Goal: Transaction & Acquisition: Purchase product/service

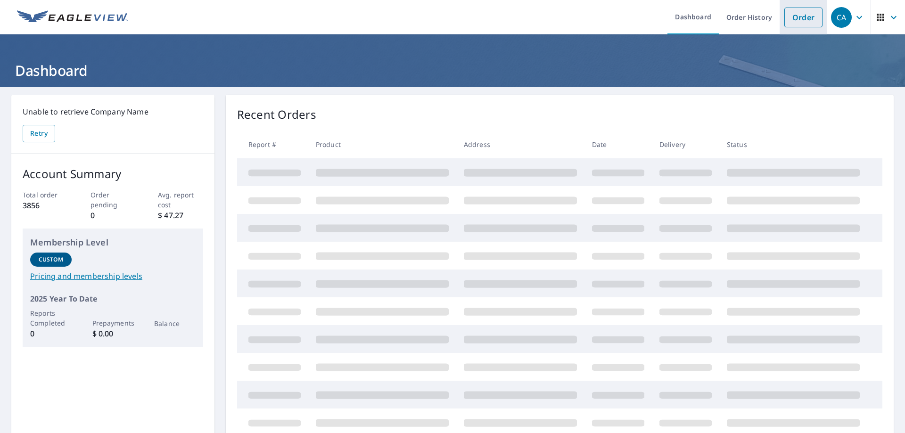
click at [796, 21] on link "Order" at bounding box center [804, 18] width 38 height 20
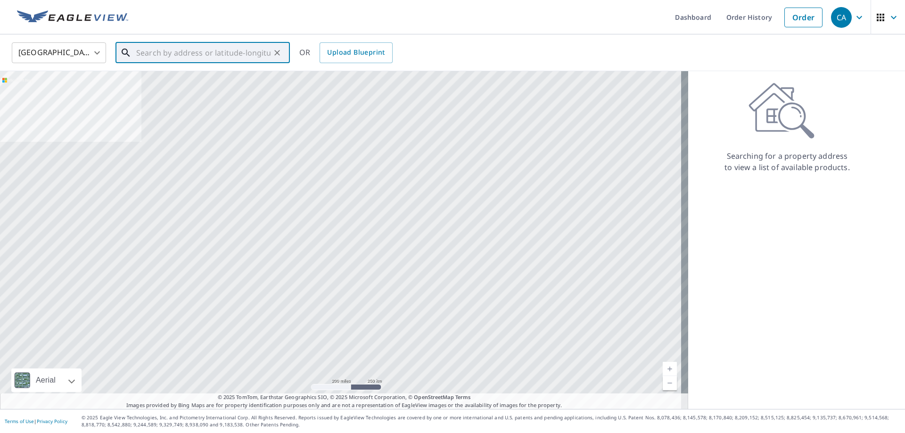
click at [166, 52] on input "text" at bounding box center [203, 53] width 134 height 26
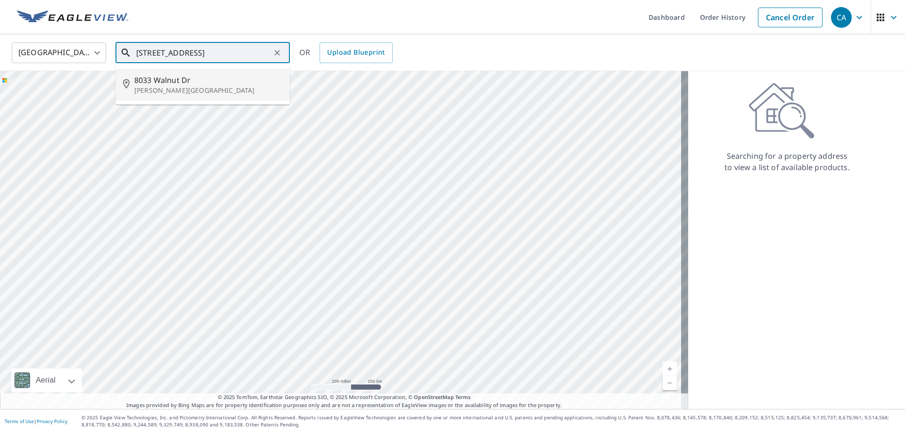
click at [171, 87] on p "[PERSON_NAME][GEOGRAPHIC_DATA]" at bounding box center [208, 90] width 148 height 9
type input "[STREET_ADDRESS][PERSON_NAME]"
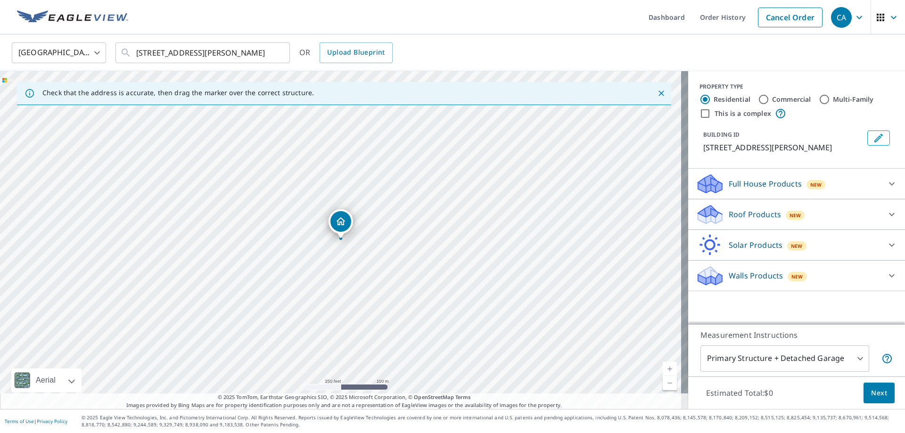
click at [752, 353] on body "CA CA Dashboard Order History Cancel Order CA [GEOGRAPHIC_DATA] [GEOGRAPHIC_DAT…" at bounding box center [452, 216] width 905 height 433
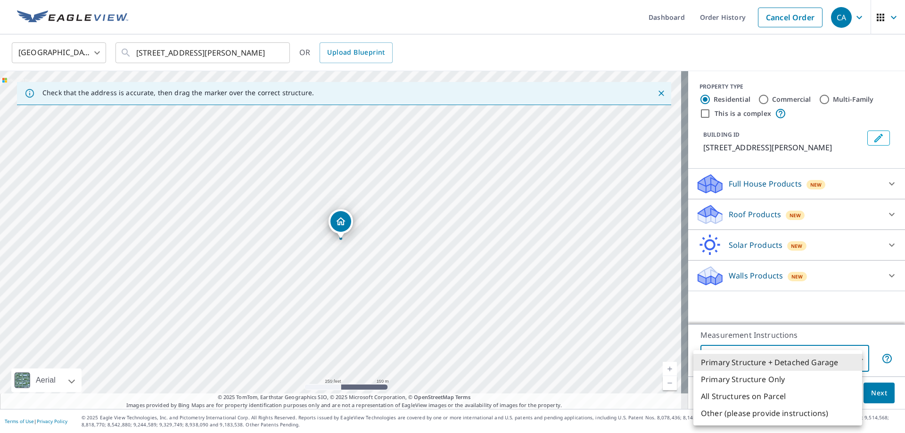
click at [753, 399] on li "All Structures on Parcel" at bounding box center [778, 396] width 169 height 17
type input "3"
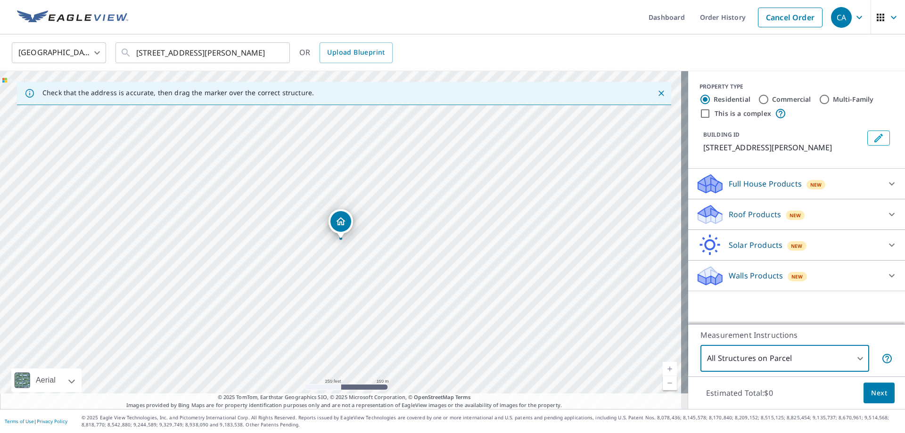
click at [872, 391] on span "Next" at bounding box center [880, 394] width 16 height 12
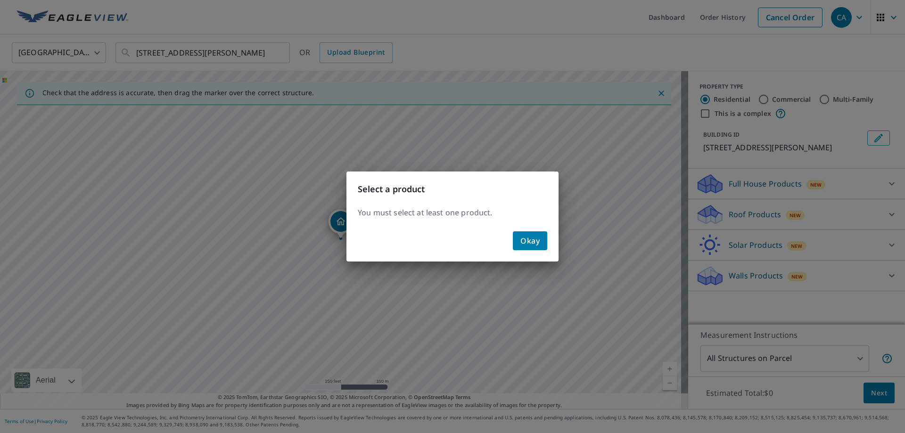
click at [532, 242] on span "Okay" at bounding box center [530, 240] width 19 height 13
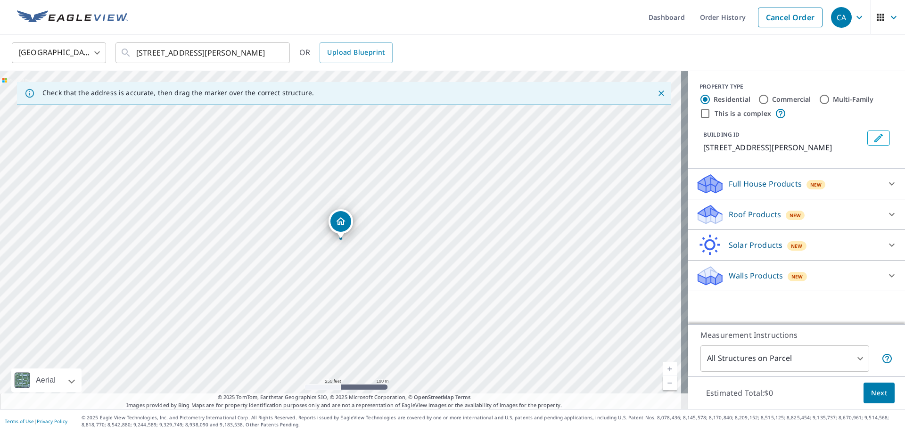
click at [730, 210] on p "Roof Products" at bounding box center [755, 214] width 52 height 11
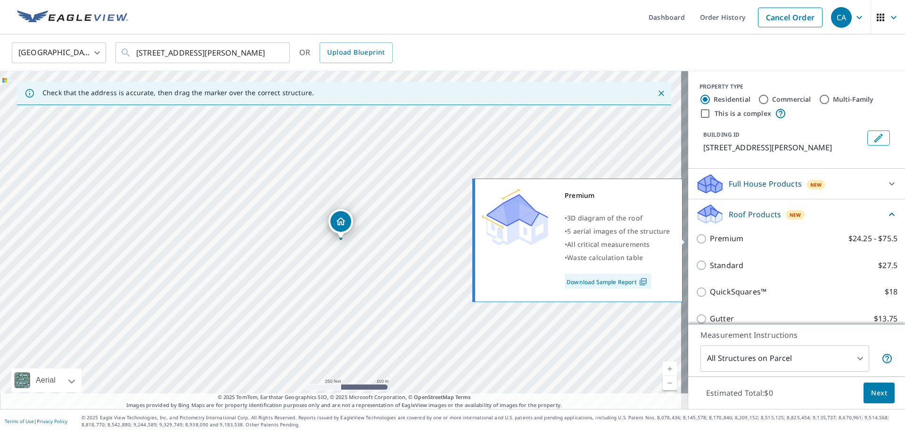
click at [721, 240] on p "Premium" at bounding box center [726, 239] width 33 height 12
click at [710, 240] on input "Premium $24.25 - $75.5" at bounding box center [703, 238] width 14 height 11
checkbox input "true"
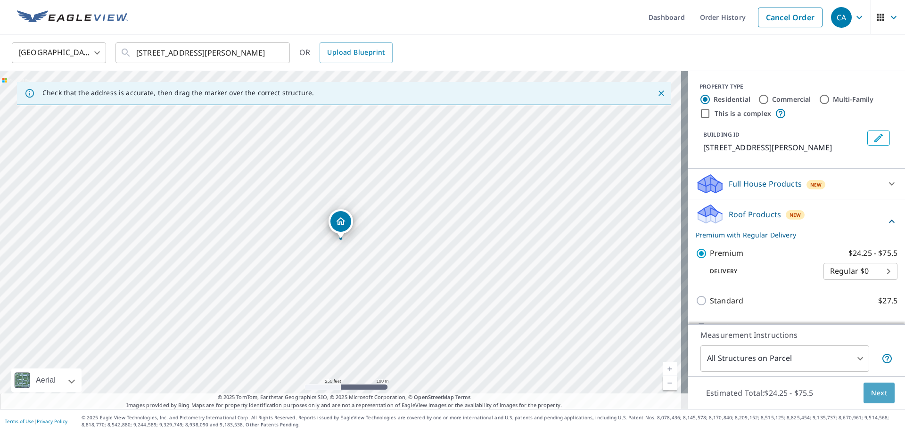
click at [872, 392] on span "Next" at bounding box center [880, 394] width 16 height 12
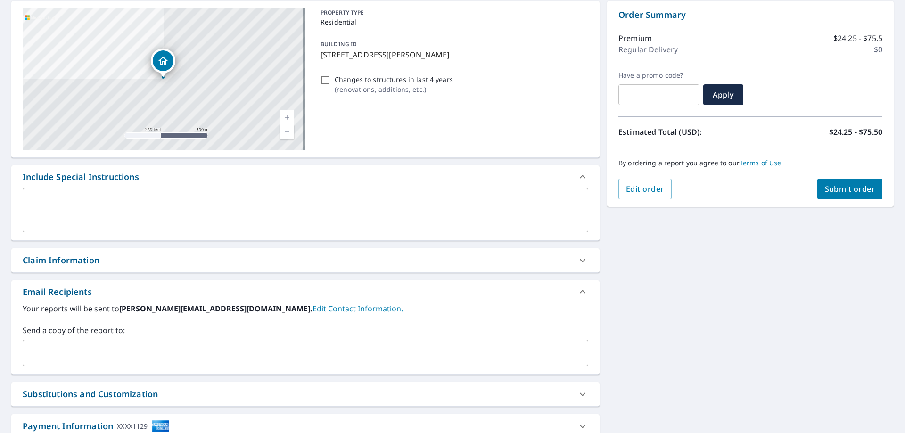
scroll to position [94, 0]
click at [124, 359] on input "text" at bounding box center [298, 353] width 543 height 18
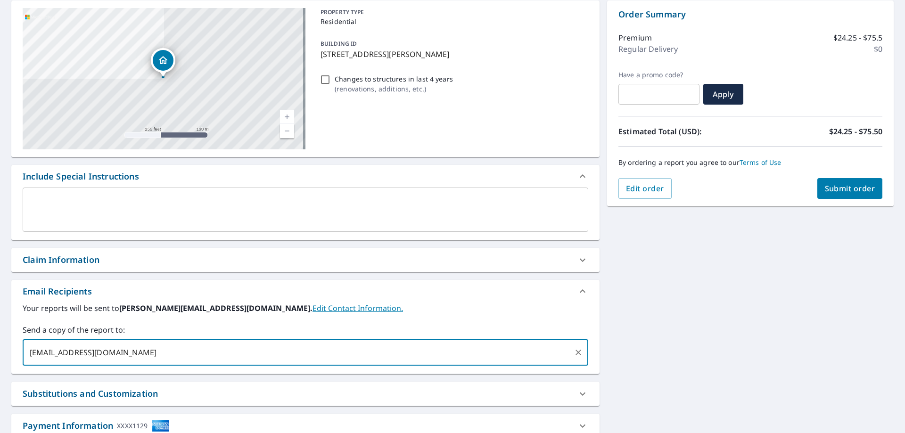
type input "[EMAIL_ADDRESS][DOMAIN_NAME]"
checkbox input "true"
type input "[PERSON_NAME][EMAIL_ADDRESS][DOMAIN_NAME]"
checkbox input "true"
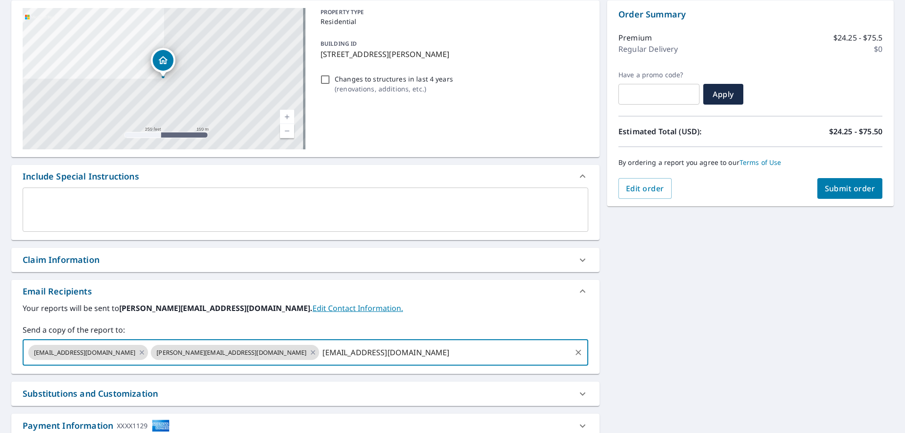
type input "[EMAIL_ADDRESS][DOMAIN_NAME]"
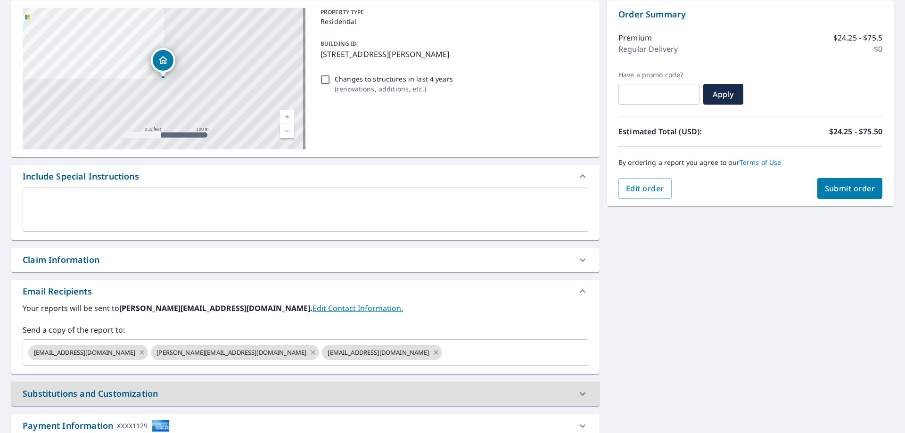
click at [838, 191] on span "Submit order" at bounding box center [850, 188] width 50 height 10
checkbox input "true"
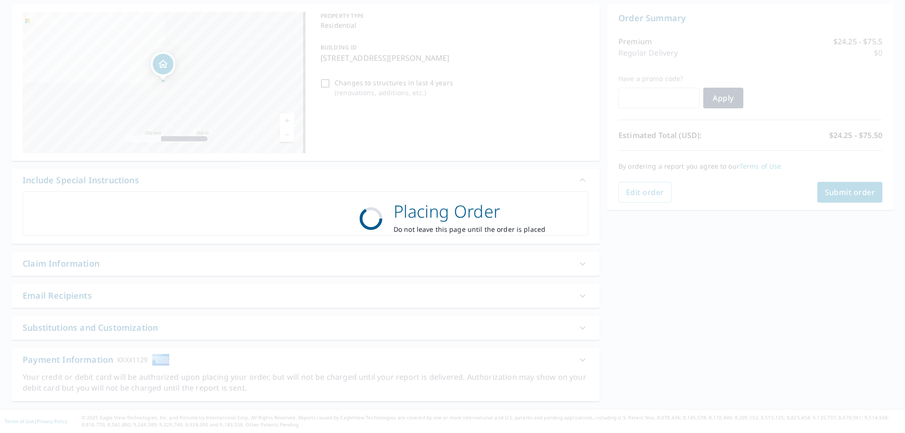
scroll to position [91, 0]
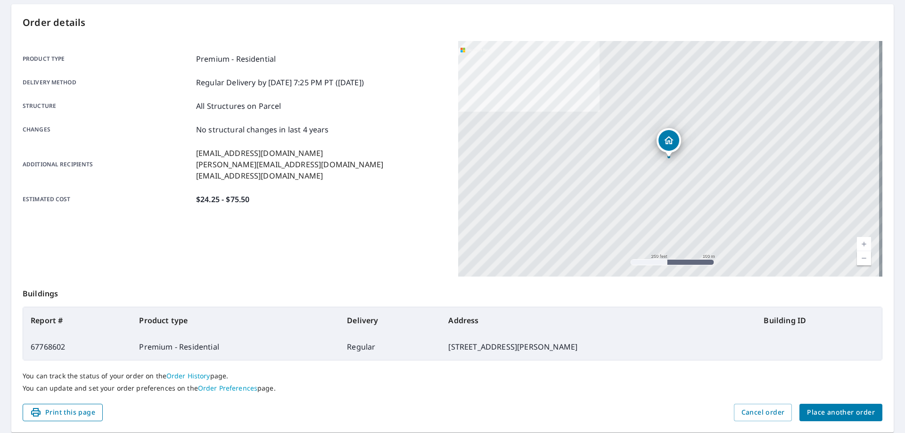
click at [87, 415] on span "Print this page" at bounding box center [62, 413] width 65 height 12
